Goal: Communication & Community: Answer question/provide support

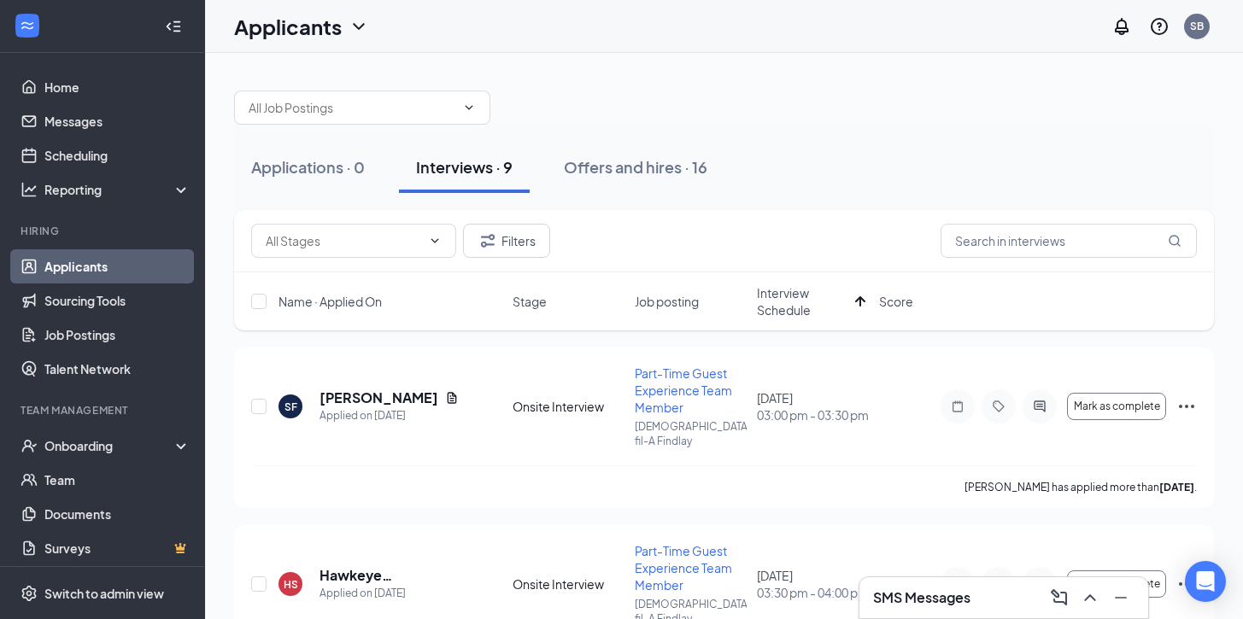
scroll to position [35, 0]
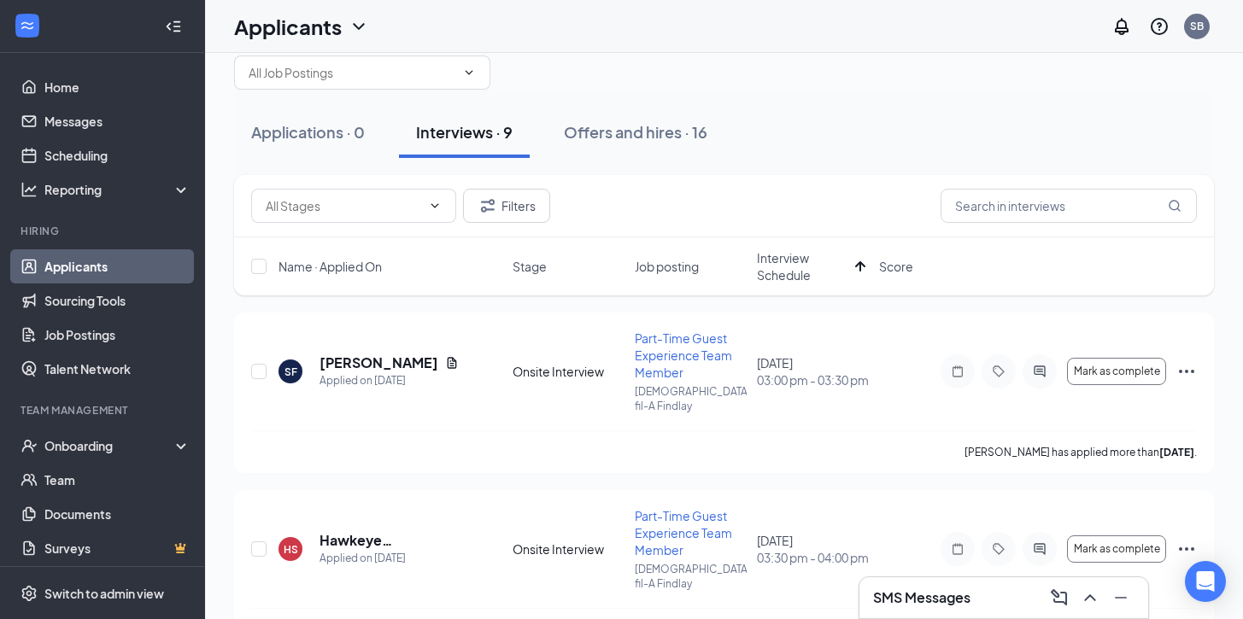
click at [87, 273] on link "Applicants" at bounding box center [117, 266] width 146 height 34
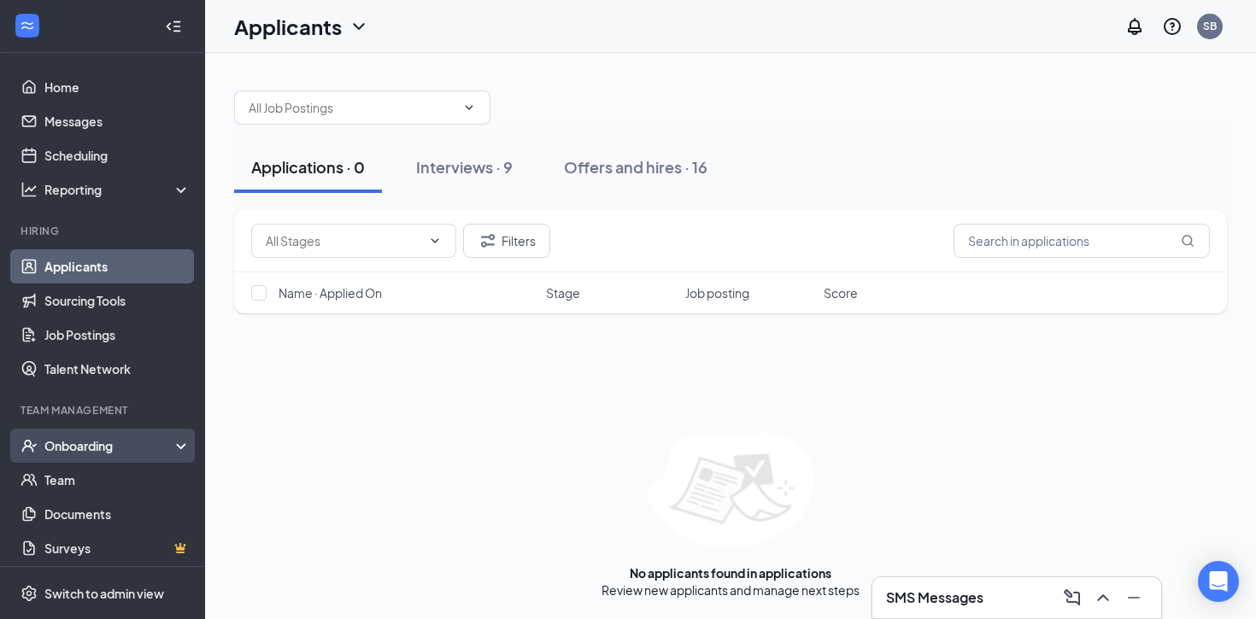
click at [128, 448] on div "Onboarding" at bounding box center [110, 445] width 132 height 17
click at [101, 484] on link "Overview" at bounding box center [117, 480] width 146 height 34
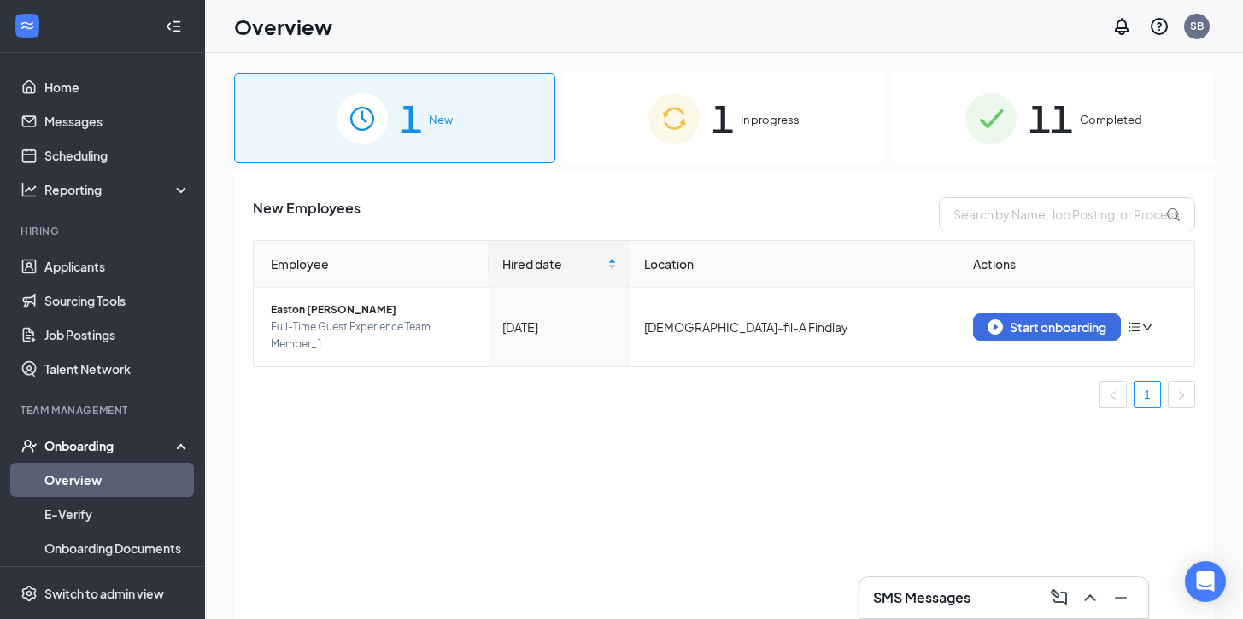
click at [728, 116] on span "1" at bounding box center [723, 118] width 22 height 59
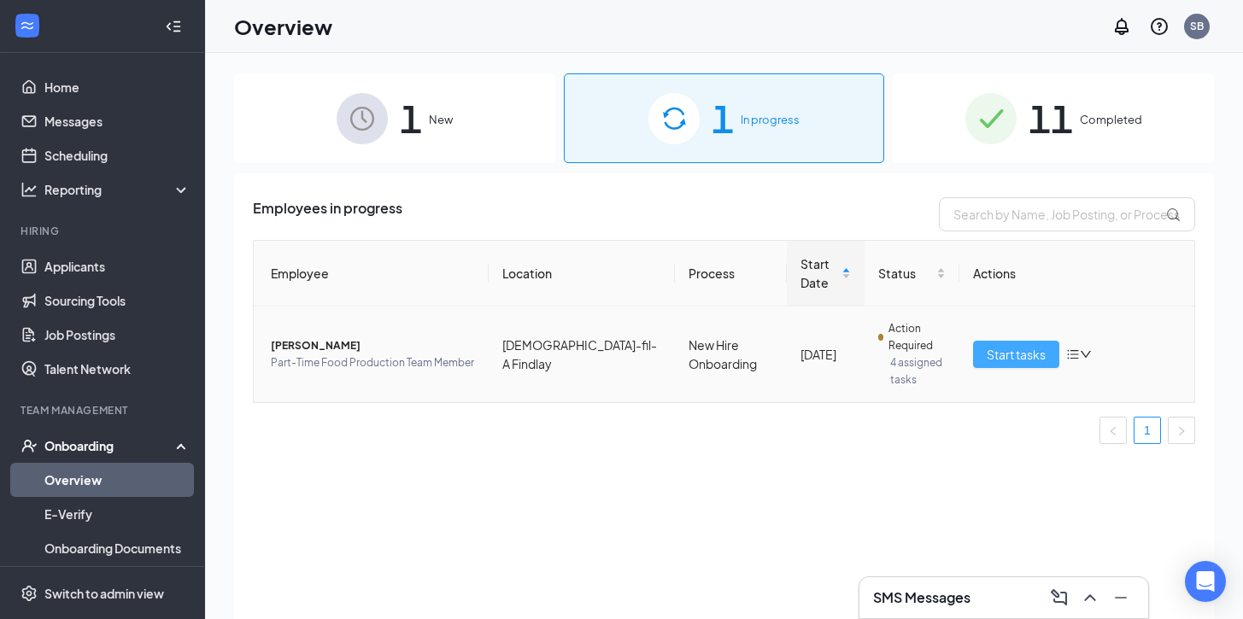
click at [1006, 355] on span "Start tasks" at bounding box center [1016, 354] width 59 height 19
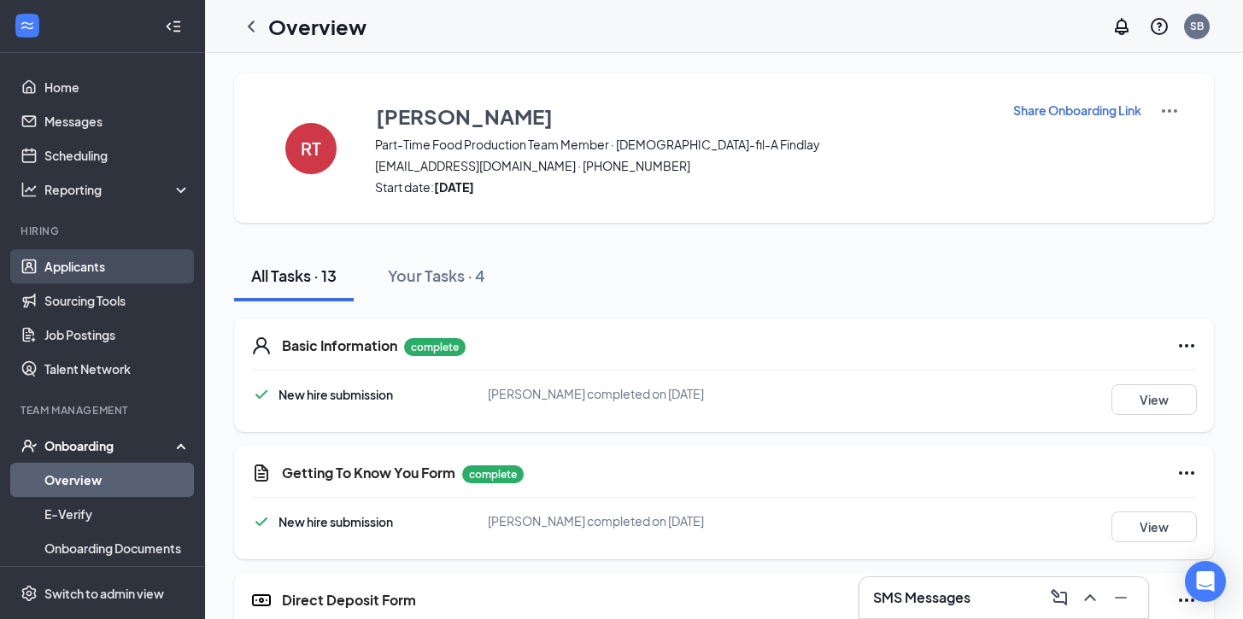
click at [86, 272] on link "Applicants" at bounding box center [117, 266] width 146 height 34
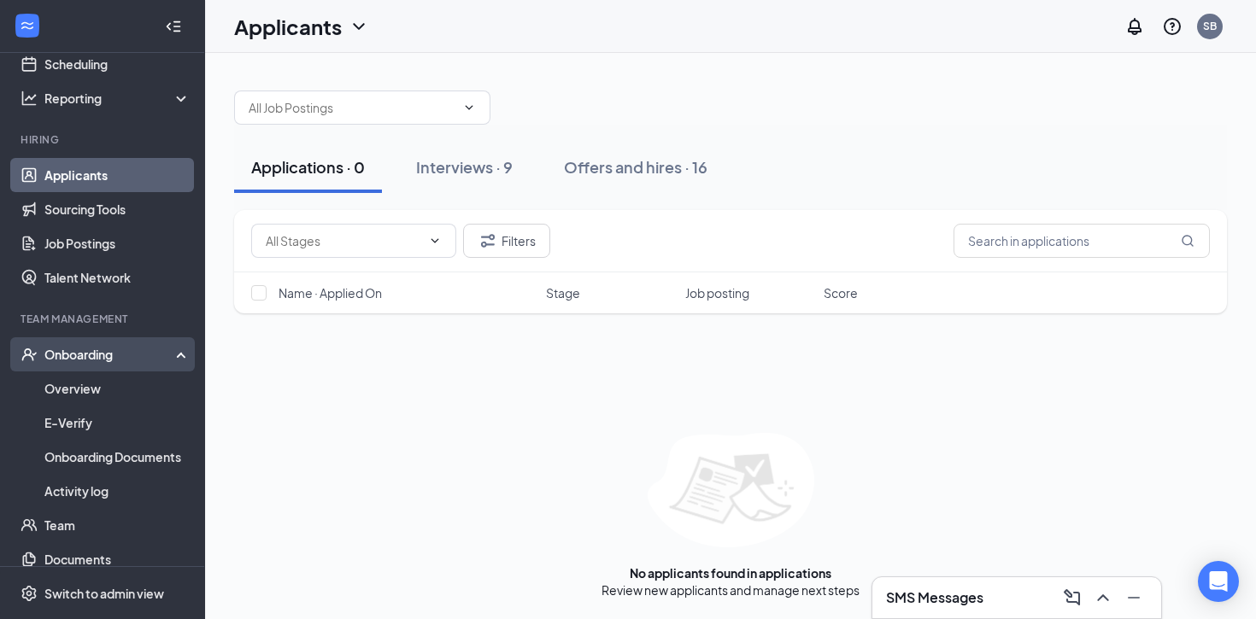
scroll to position [143, 0]
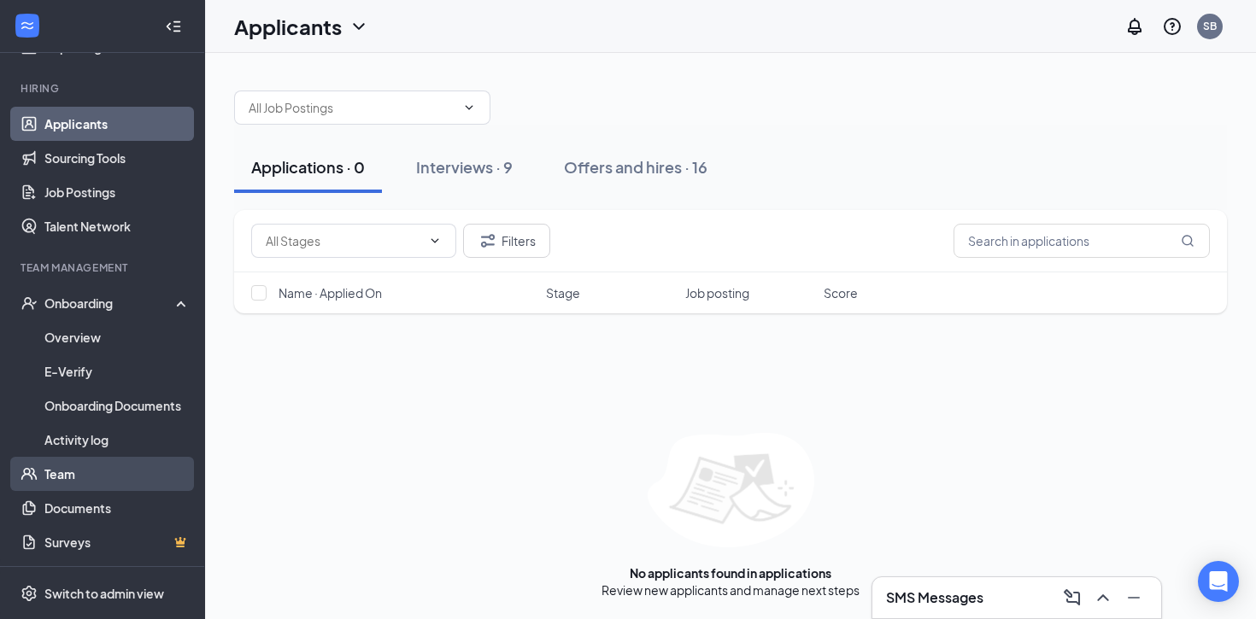
click at [69, 484] on link "Team" at bounding box center [117, 474] width 146 height 34
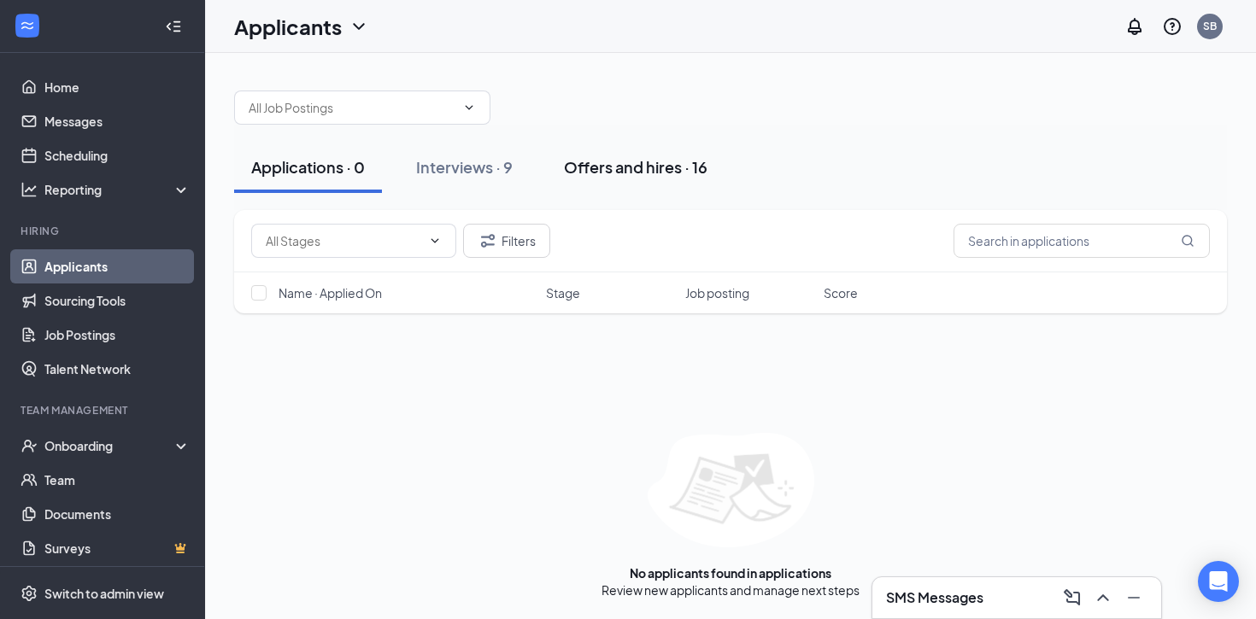
click at [591, 167] on div "Offers and hires · 16" at bounding box center [636, 166] width 144 height 21
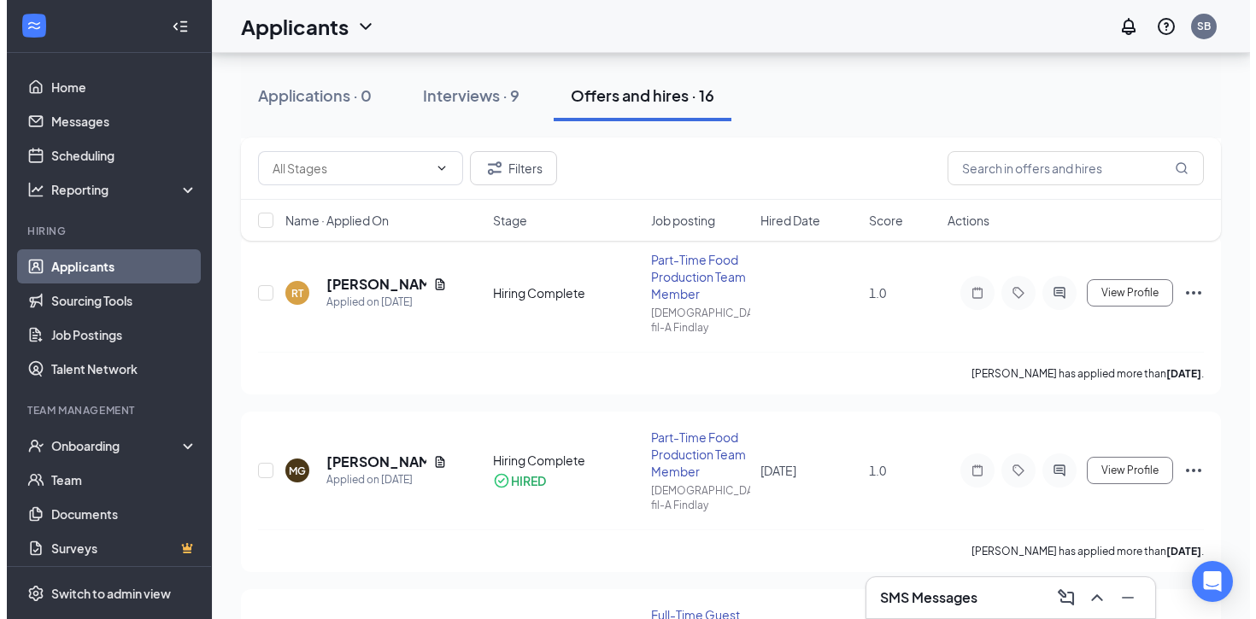
scroll to position [687, 0]
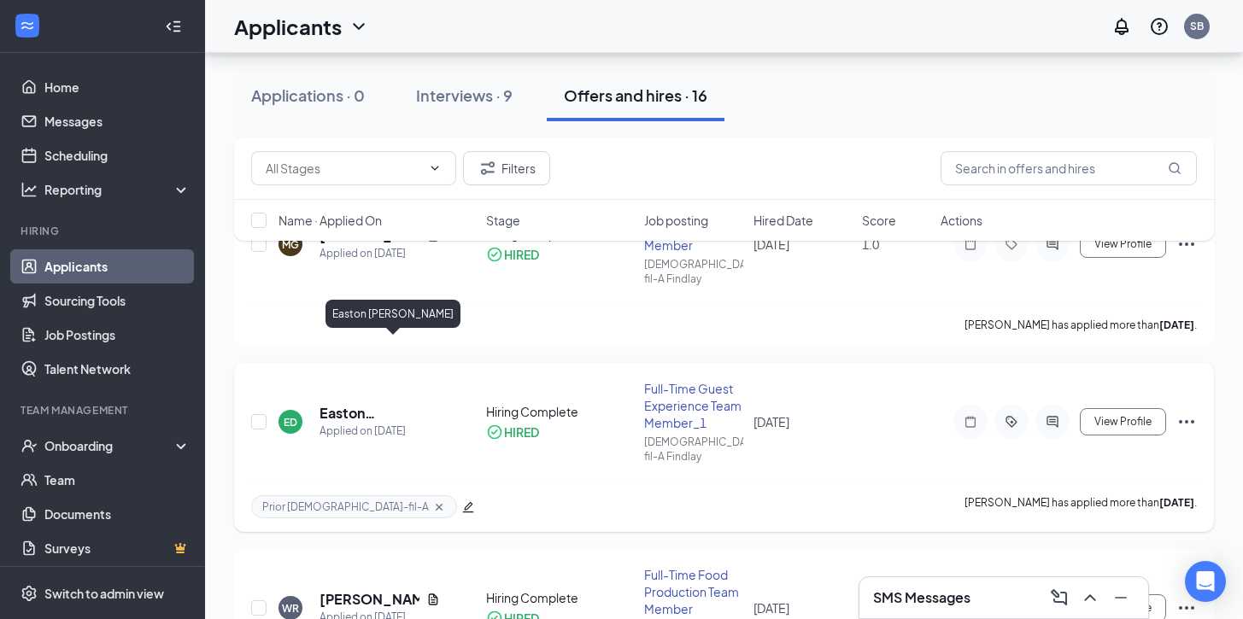
click at [395, 404] on h5 "Easton [PERSON_NAME]" at bounding box center [380, 413] width 120 height 19
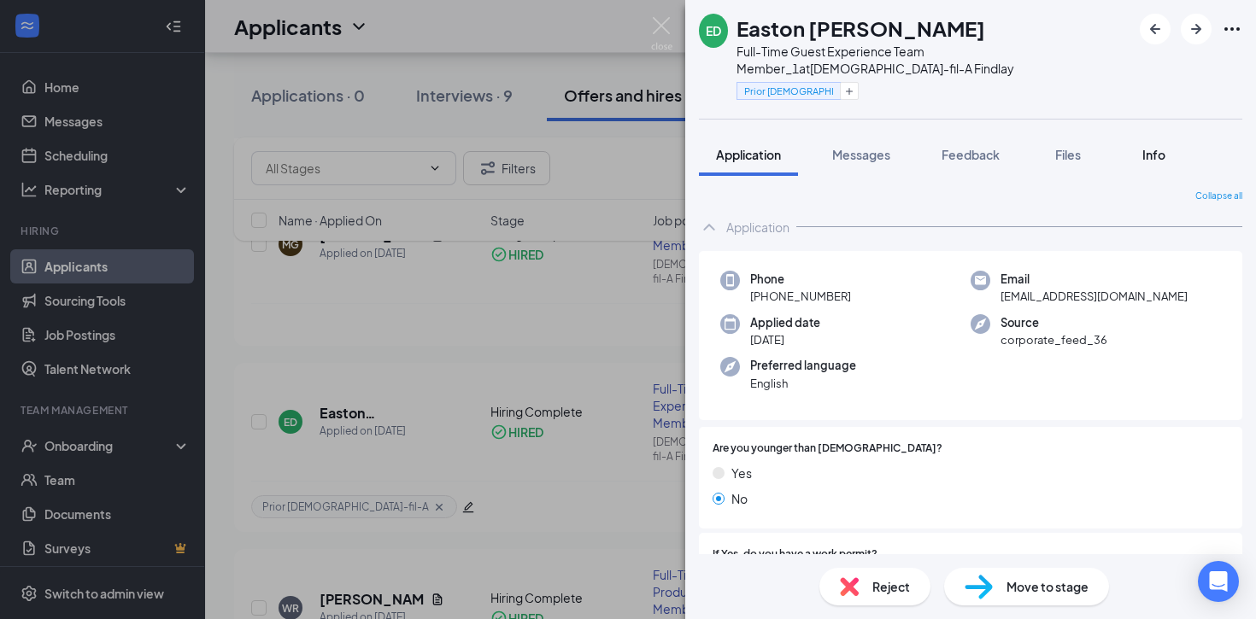
click at [1144, 147] on span "Info" at bounding box center [1153, 154] width 23 height 15
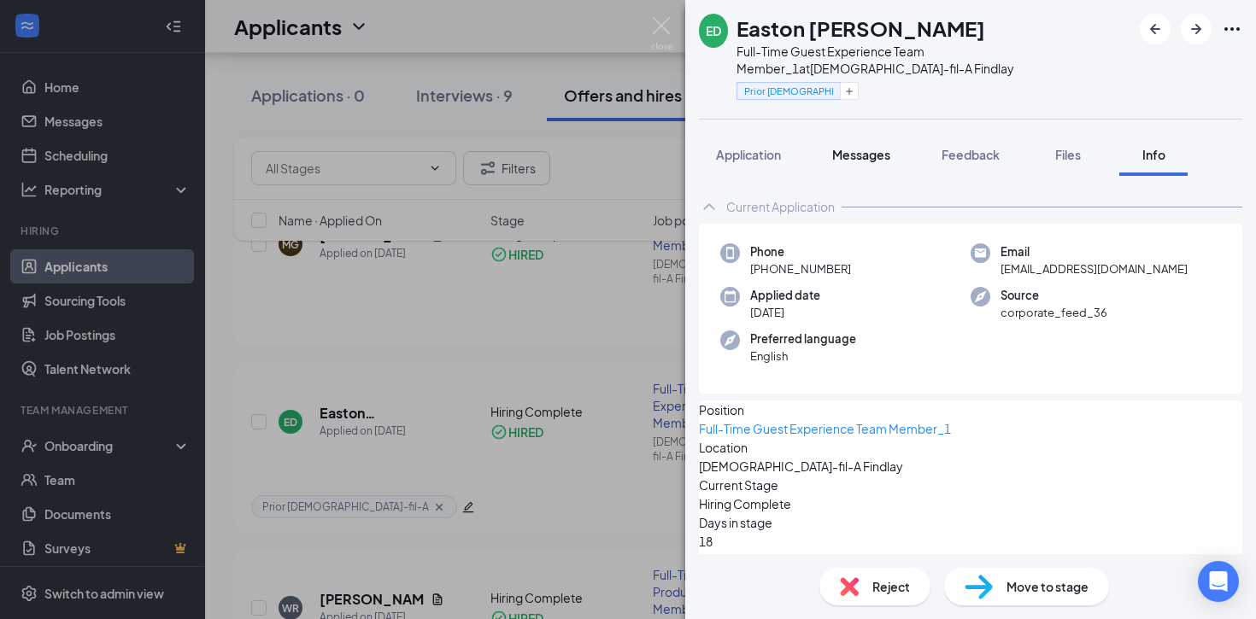
click at [865, 147] on span "Messages" at bounding box center [861, 154] width 58 height 15
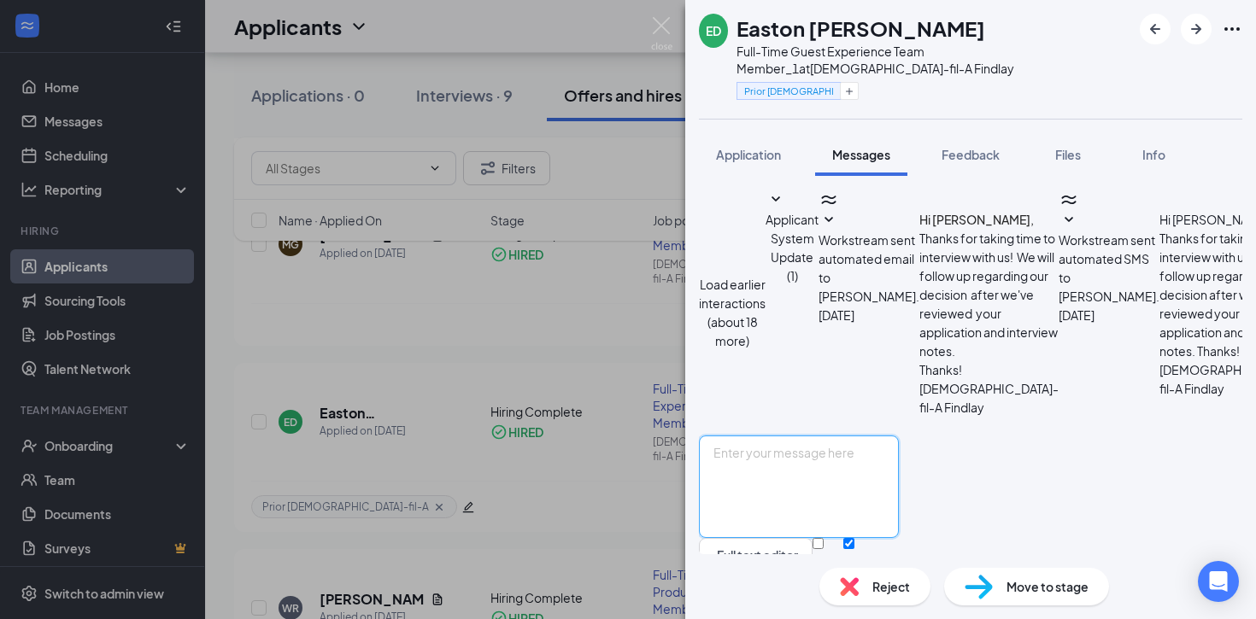
click at [895, 436] on textarea at bounding box center [799, 487] width 200 height 103
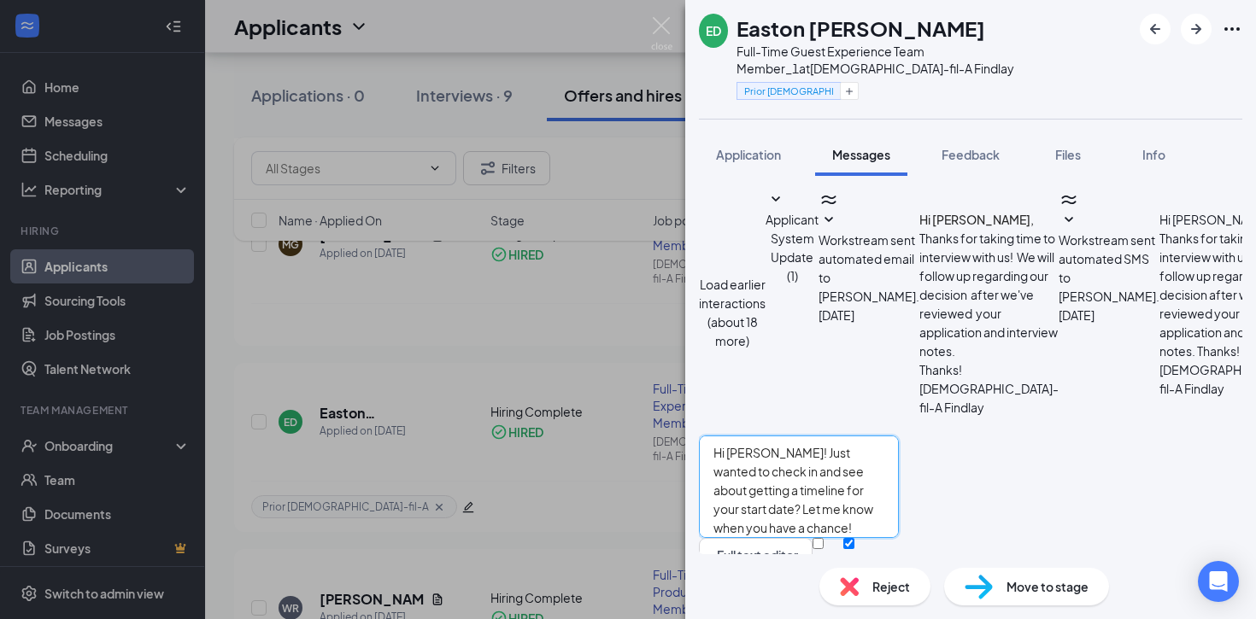
type textarea "Hi [PERSON_NAME]! Just wanted to check in and see about getting a timeline for …"
click at [899, 538] on button "Send" at bounding box center [884, 567] width 30 height 59
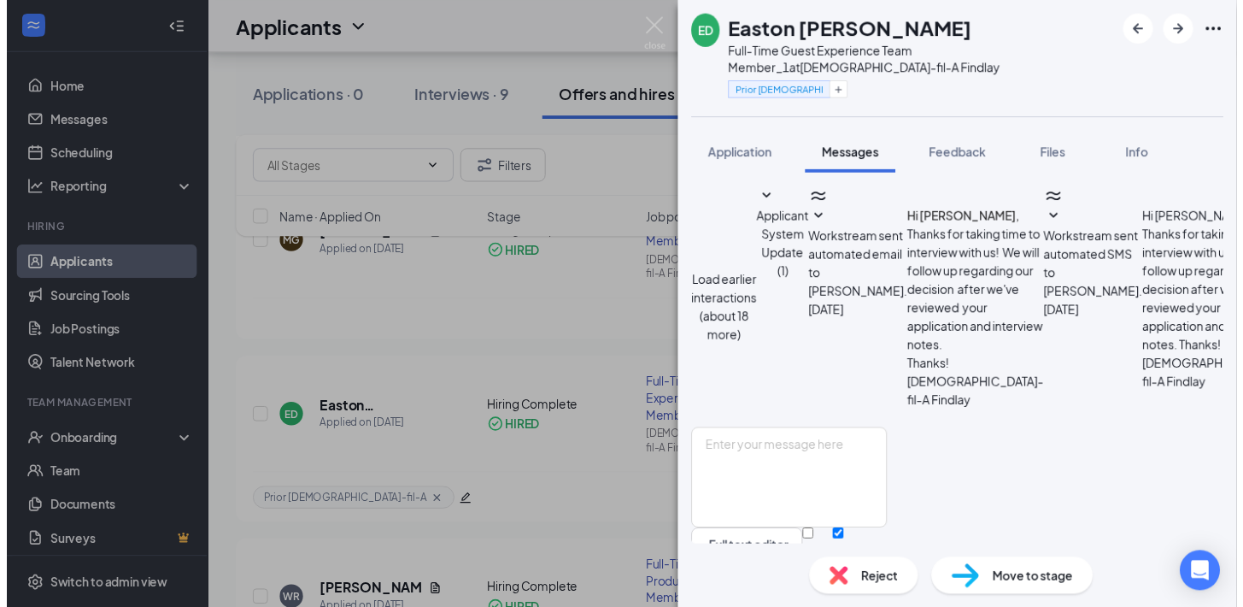
scroll to position [798, 0]
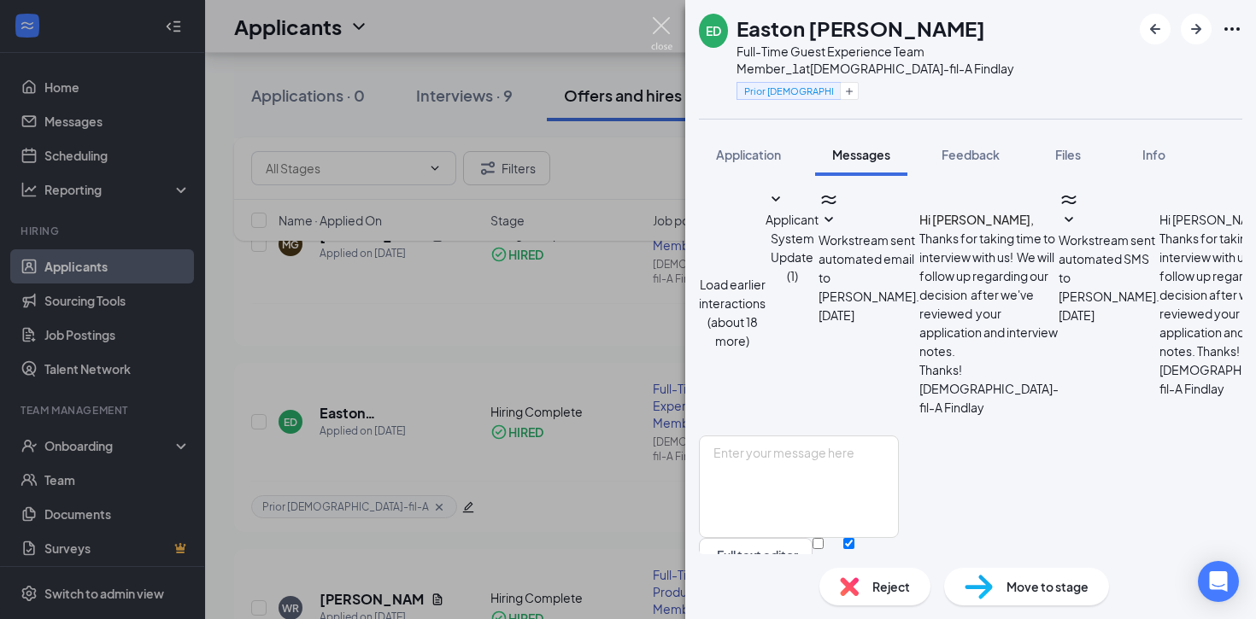
click at [665, 26] on img at bounding box center [661, 33] width 21 height 33
